Goal: Answer question/provide support: Share knowledge or assist other users

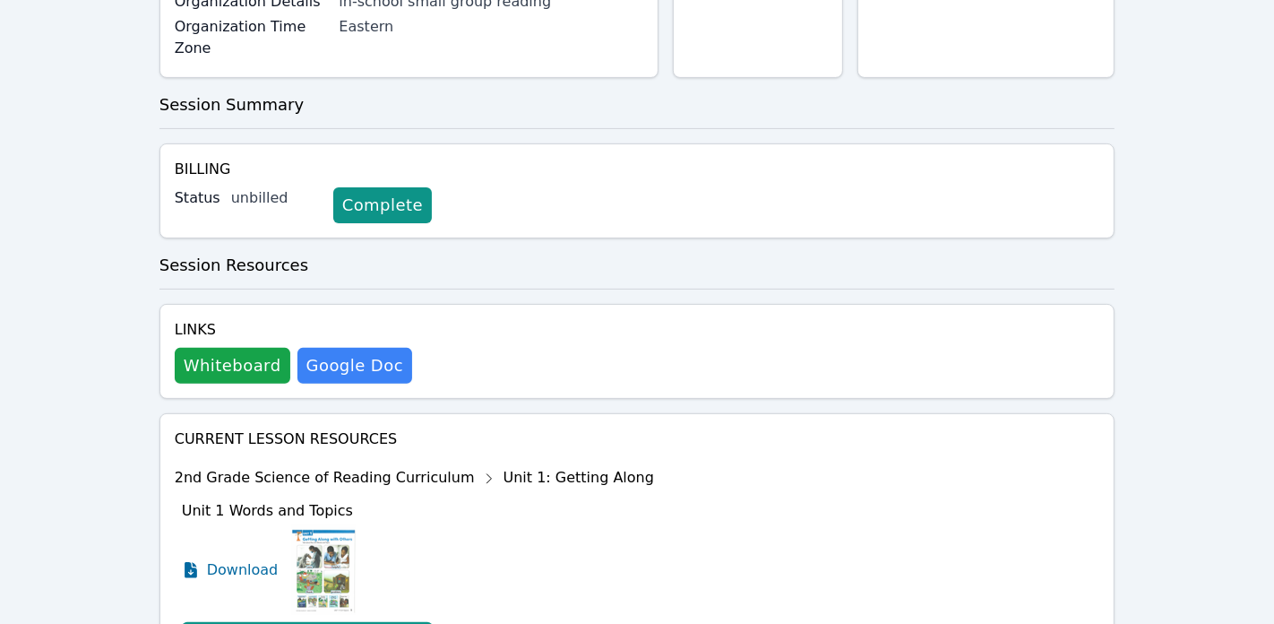
scroll to position [404, 0]
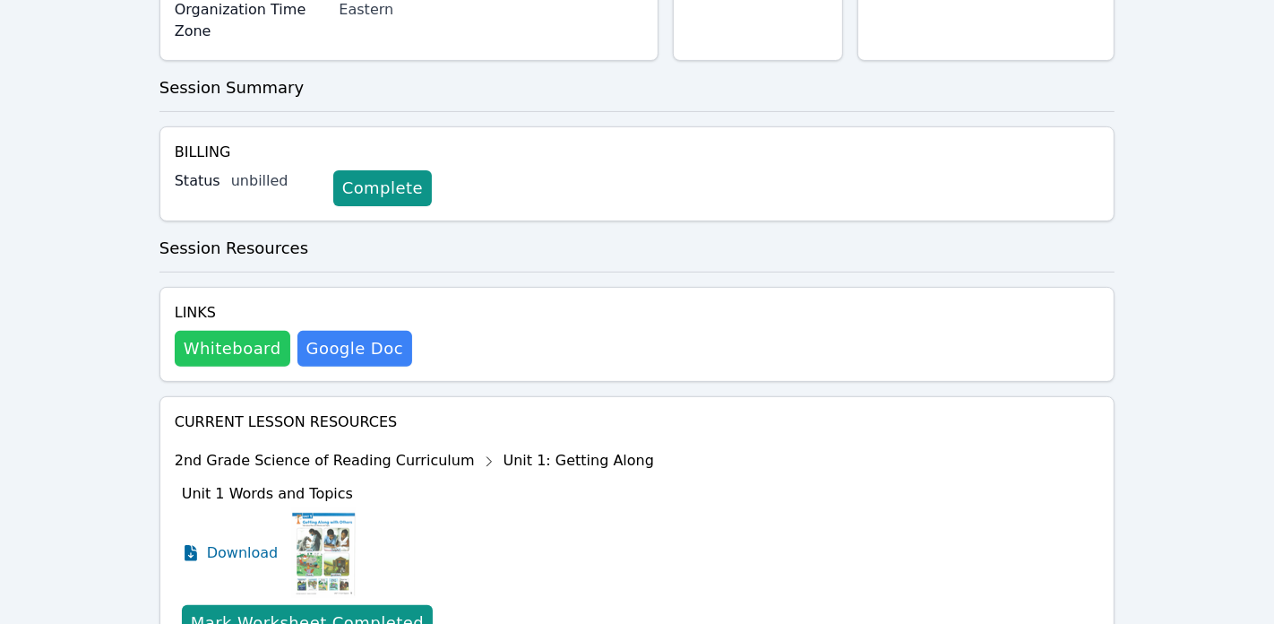
click at [239, 331] on button "Whiteboard" at bounding box center [233, 349] width 116 height 36
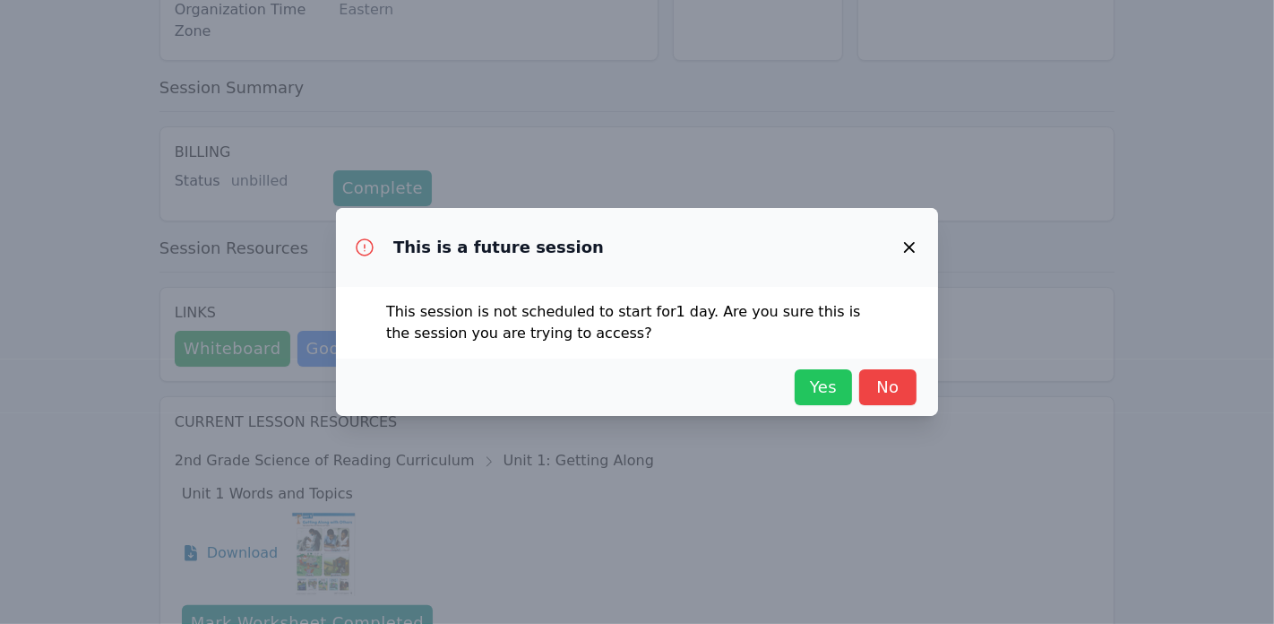
click at [831, 391] on span "Yes" at bounding box center [823, 387] width 39 height 25
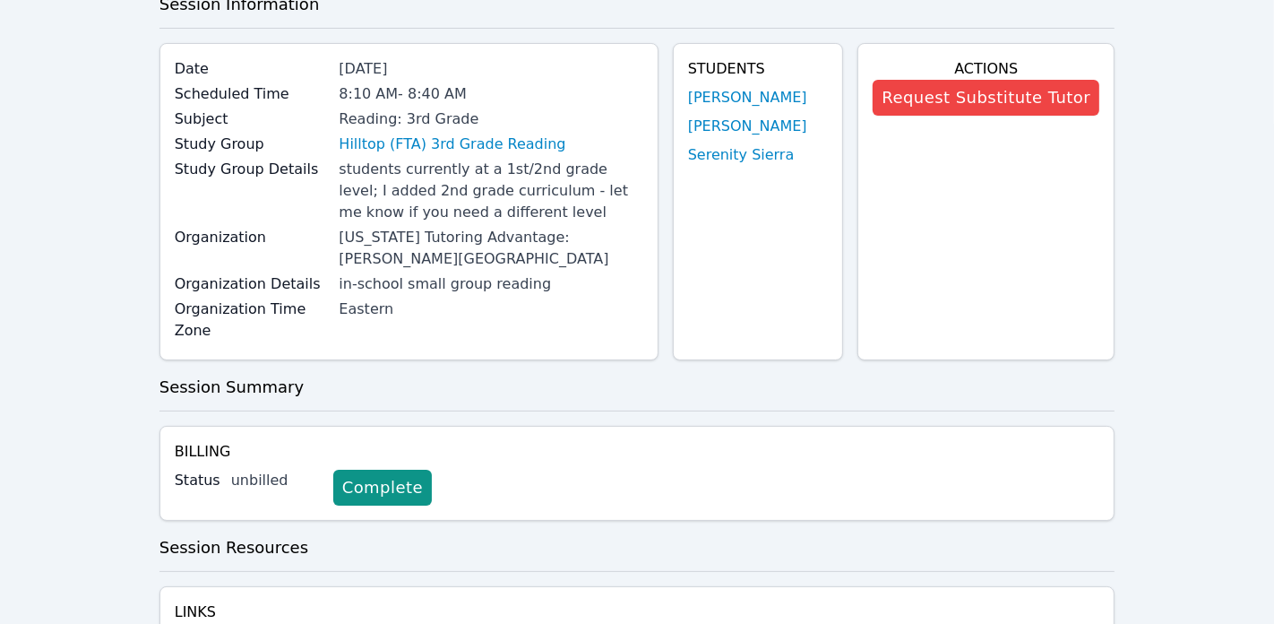
scroll to position [0, 0]
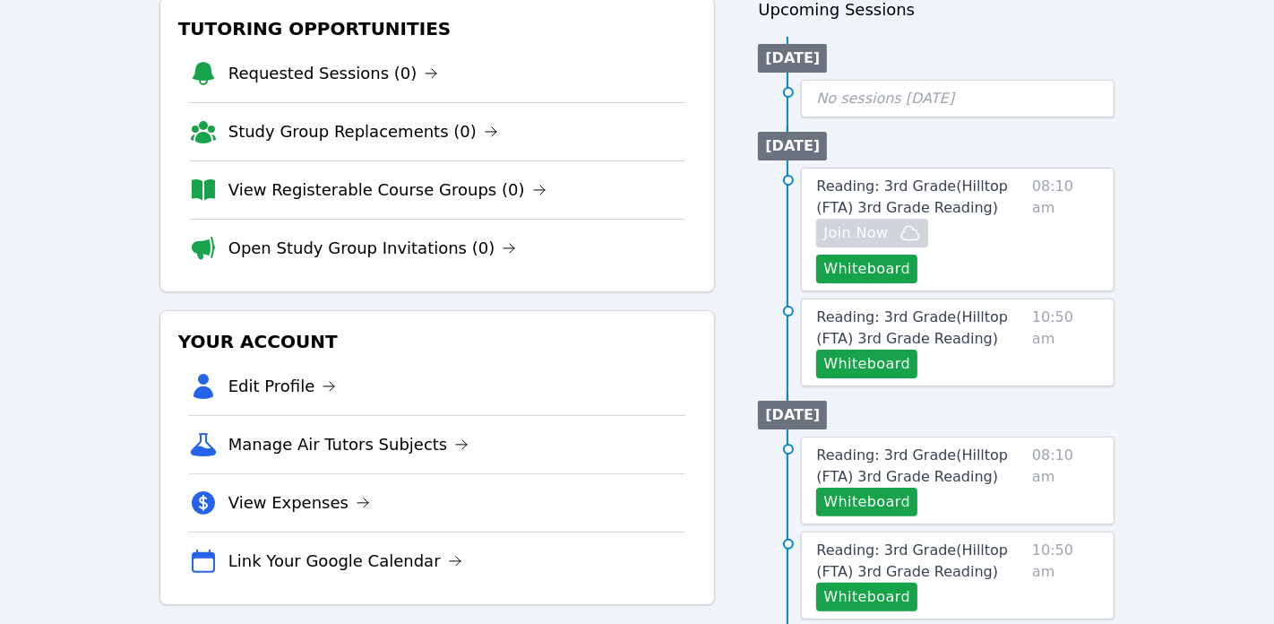
scroll to position [237, 0]
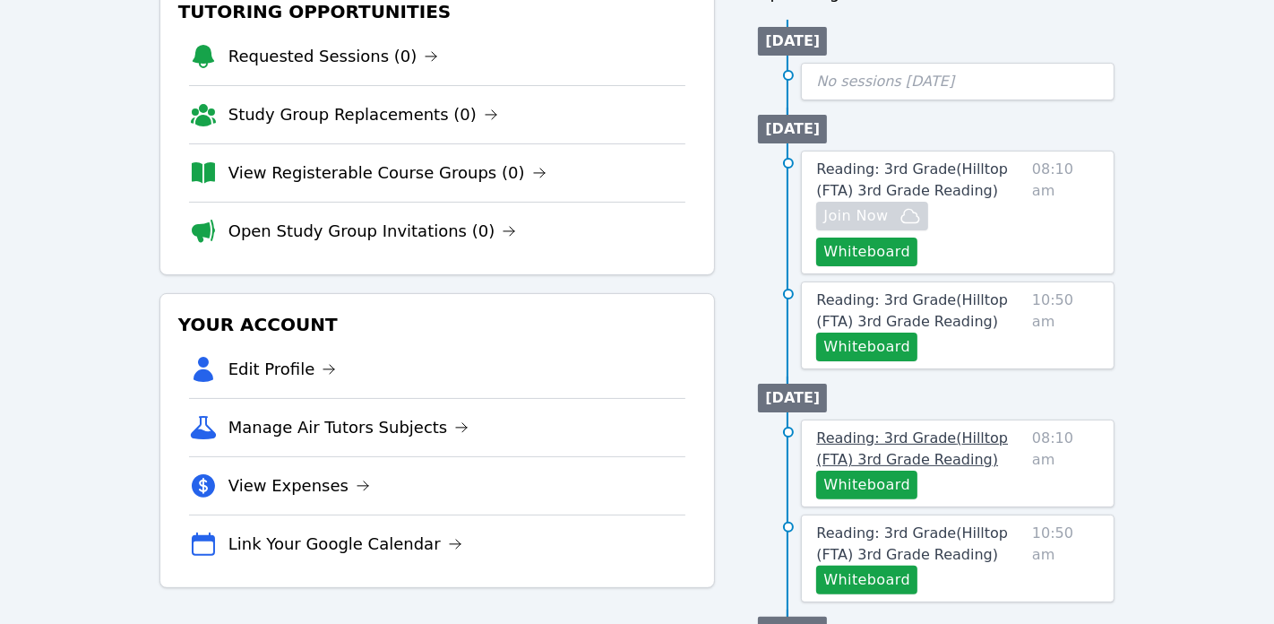
click at [963, 429] on span "Reading: 3rd Grade ( Hilltop (FTA) 3rd Grade Reading )" at bounding box center [912, 448] width 192 height 39
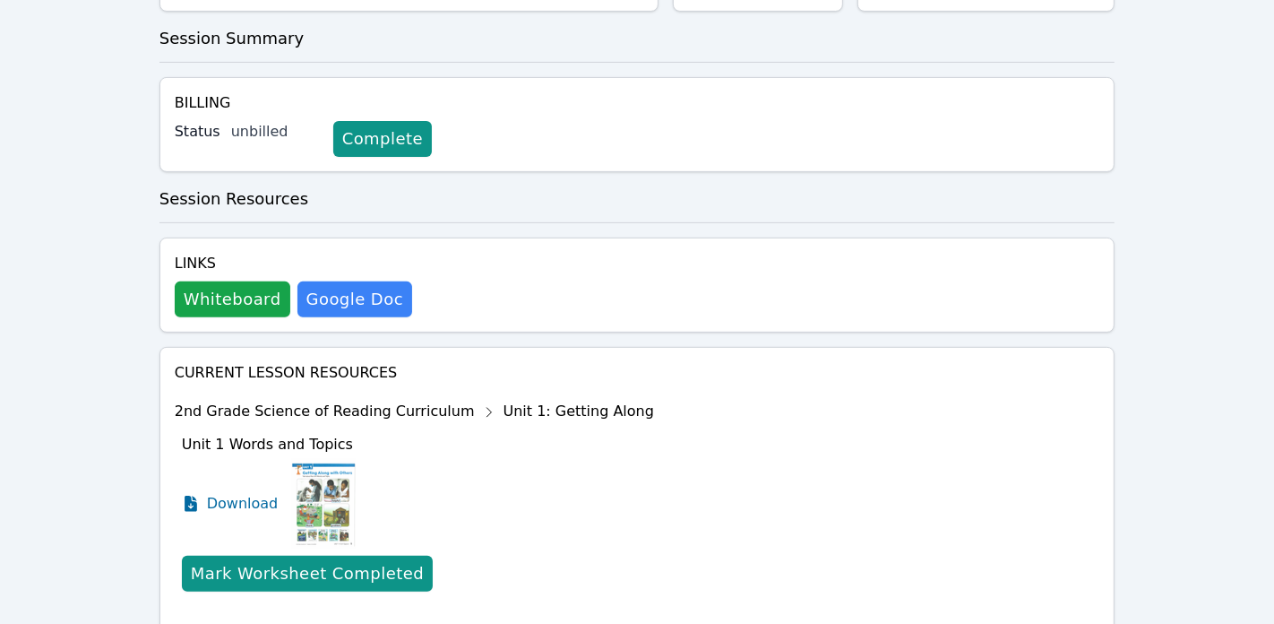
scroll to position [440, 0]
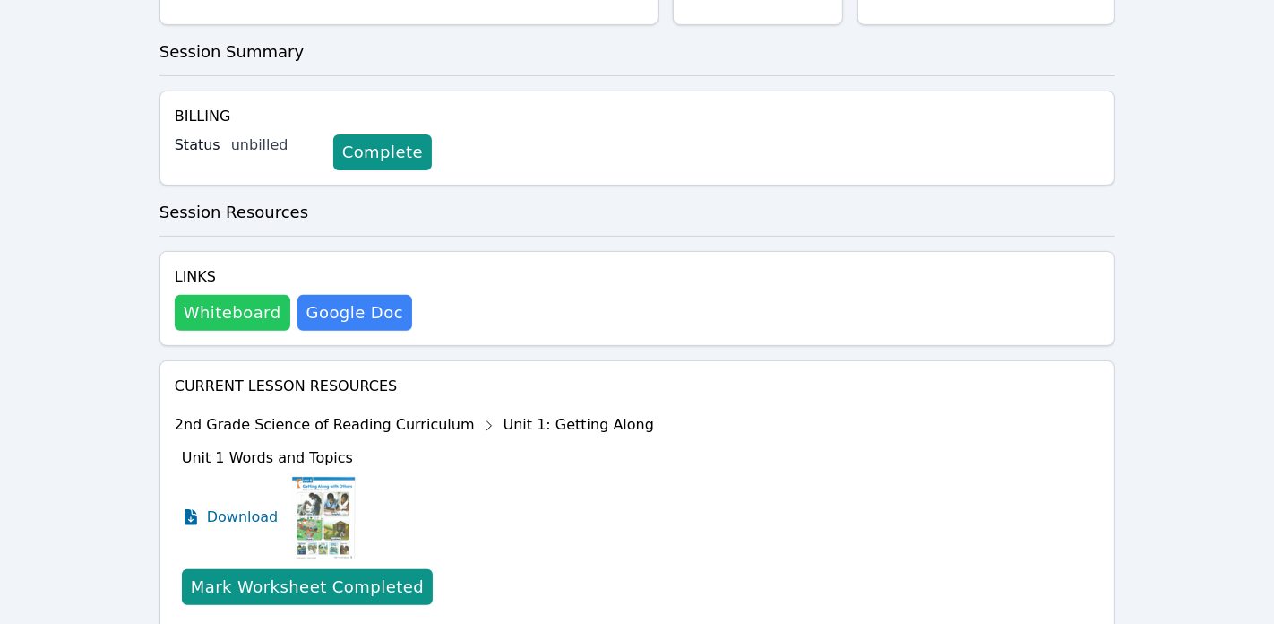
click at [221, 295] on button "Whiteboard" at bounding box center [233, 313] width 116 height 36
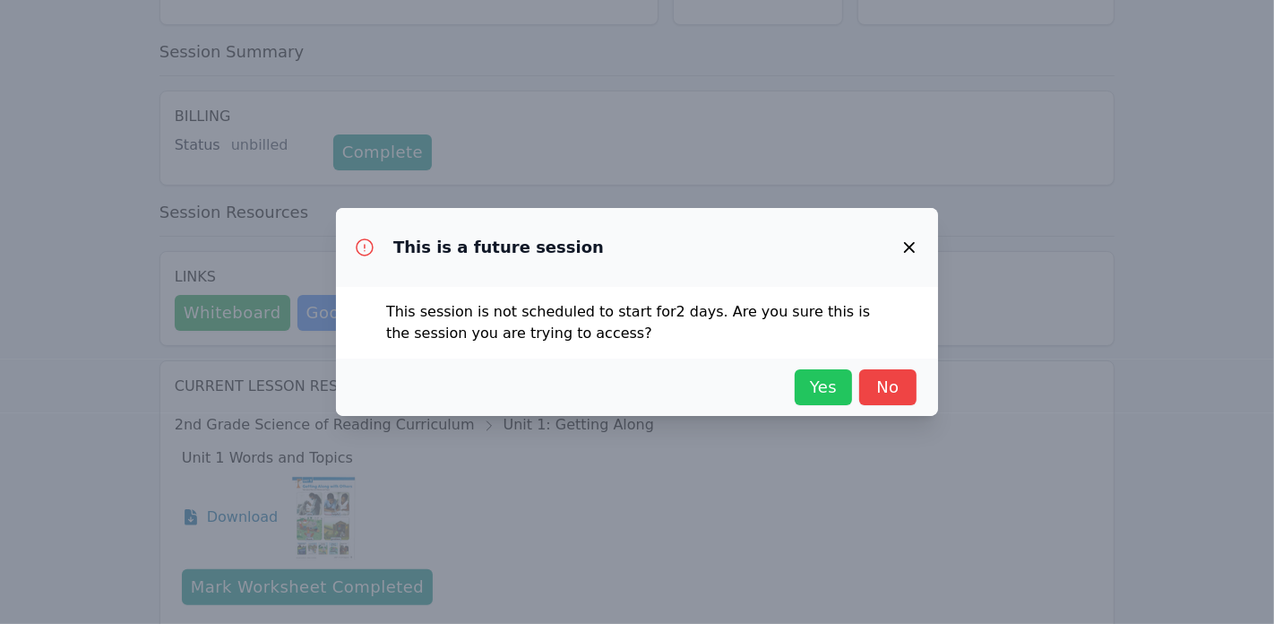
click at [835, 389] on span "Yes" at bounding box center [823, 387] width 39 height 25
